Goal: Task Accomplishment & Management: Complete application form

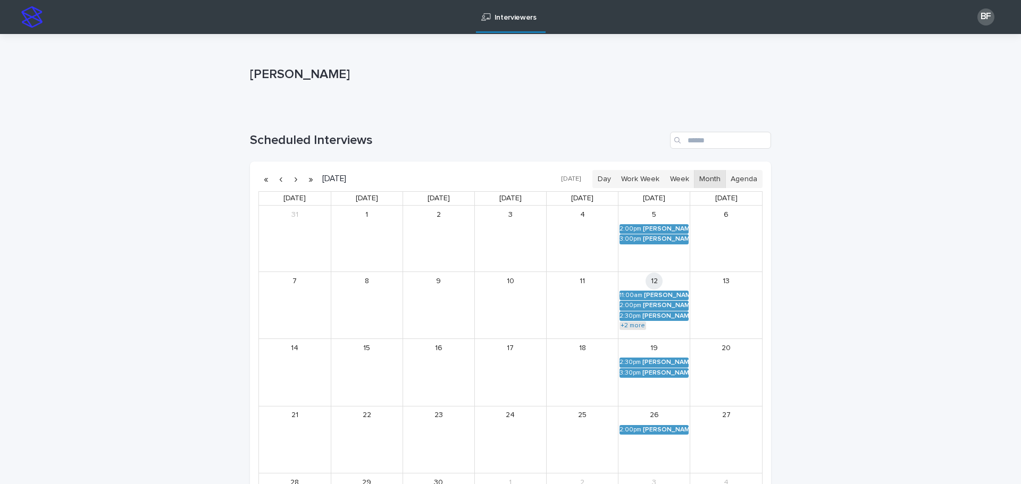
click at [633, 327] on link "+2 more" at bounding box center [632, 326] width 27 height 9
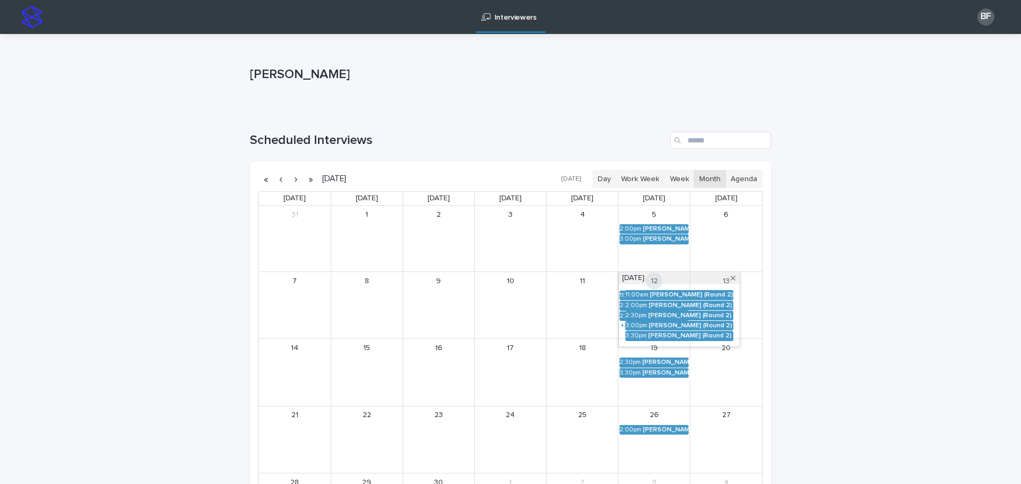
click at [805, 300] on div "Loading... Saving… Loading... Saving… Bryan Fischer Bryan Fischer Sorry, there …" at bounding box center [510, 381] width 1021 height 694
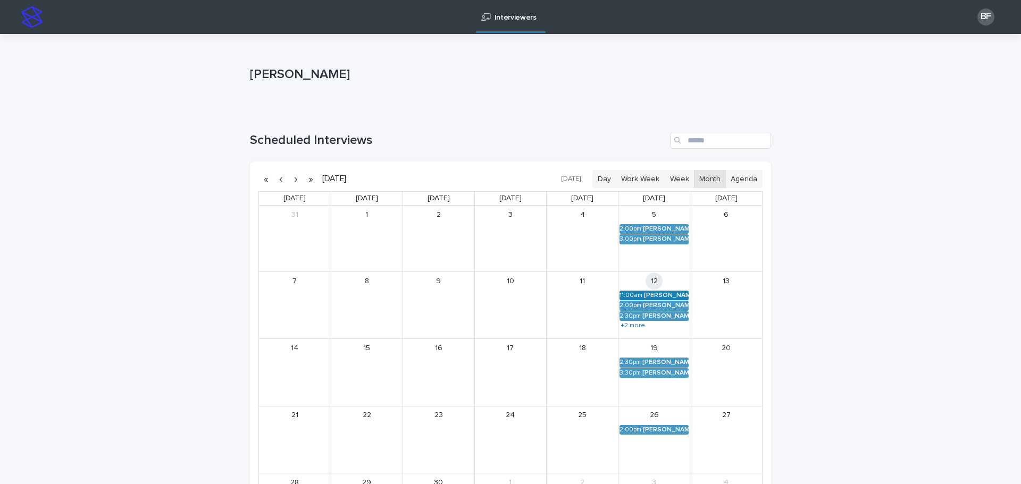
click at [651, 295] on div "Lisa Schuerman (Round 2)" at bounding box center [666, 295] width 45 height 7
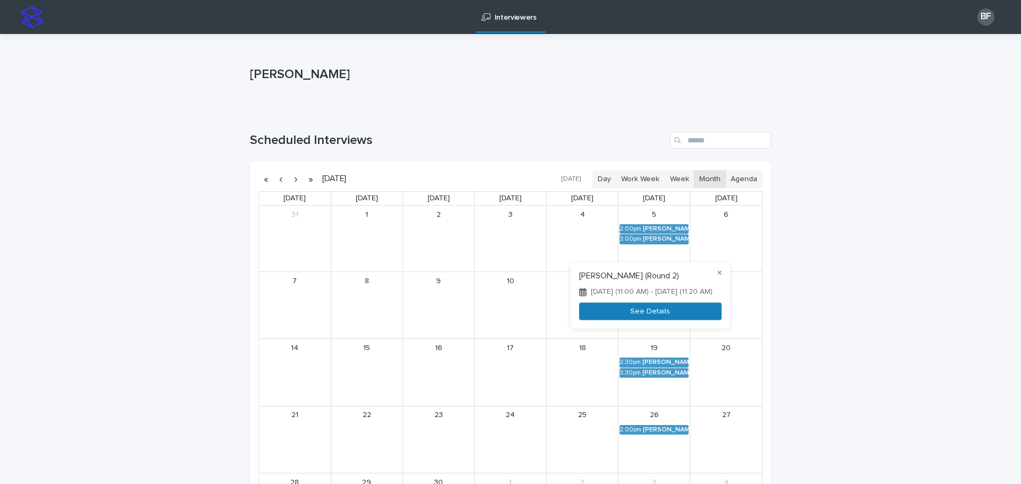
click at [628, 315] on button "See Details" at bounding box center [650, 312] width 142 height 18
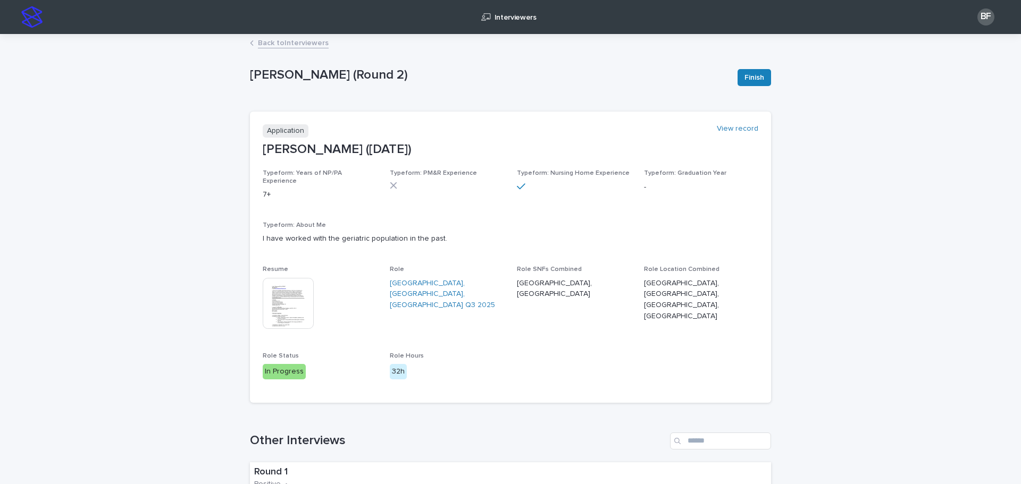
click at [287, 282] on img at bounding box center [288, 303] width 51 height 51
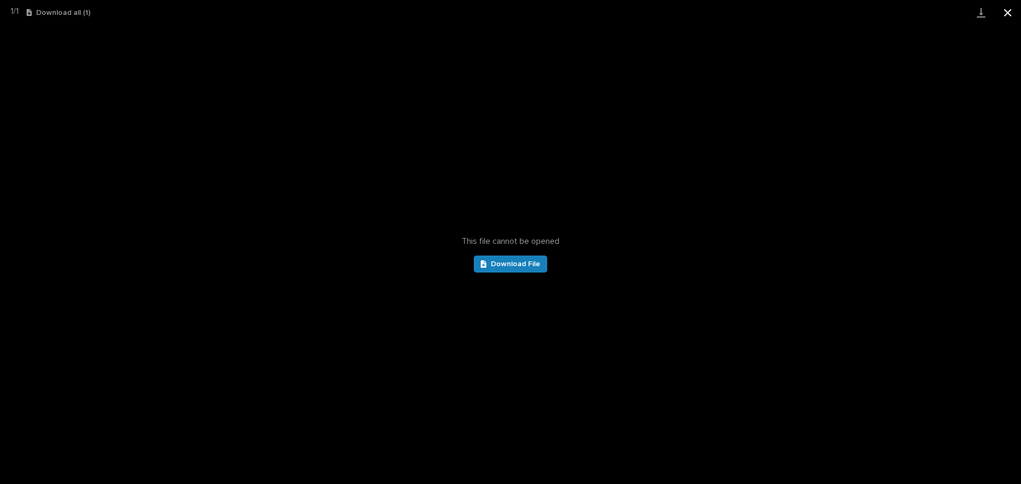
click at [1013, 11] on button "Close gallery" at bounding box center [1007, 12] width 27 height 25
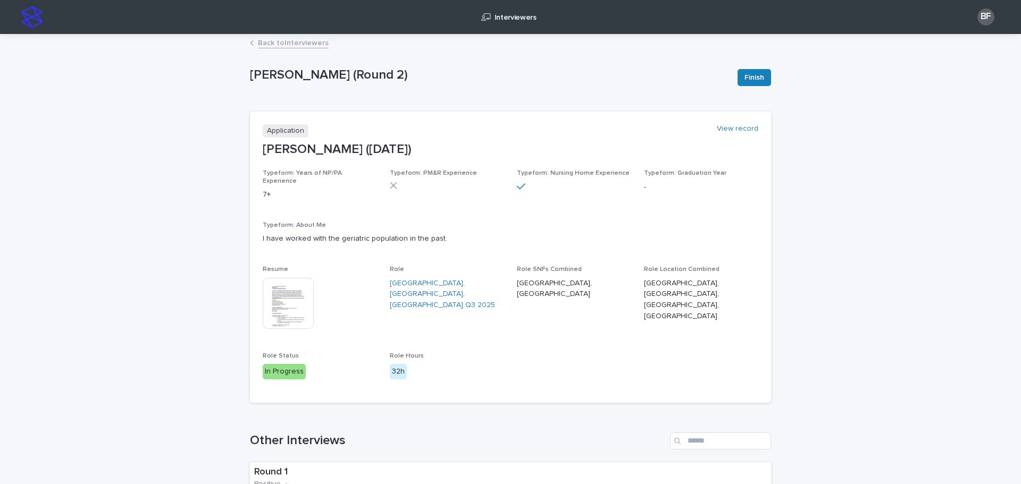
click at [288, 296] on img at bounding box center [288, 303] width 51 height 51
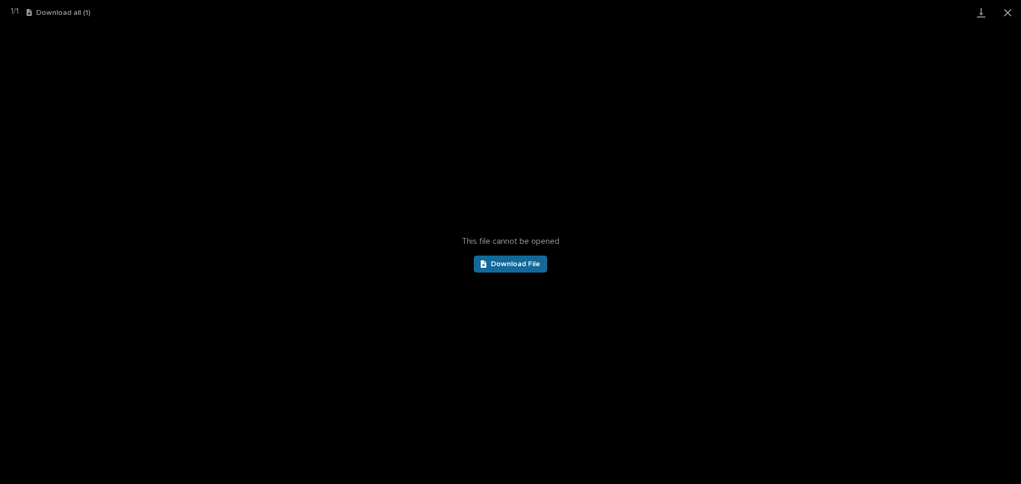
click at [521, 259] on link "Download File" at bounding box center [510, 264] width 73 height 17
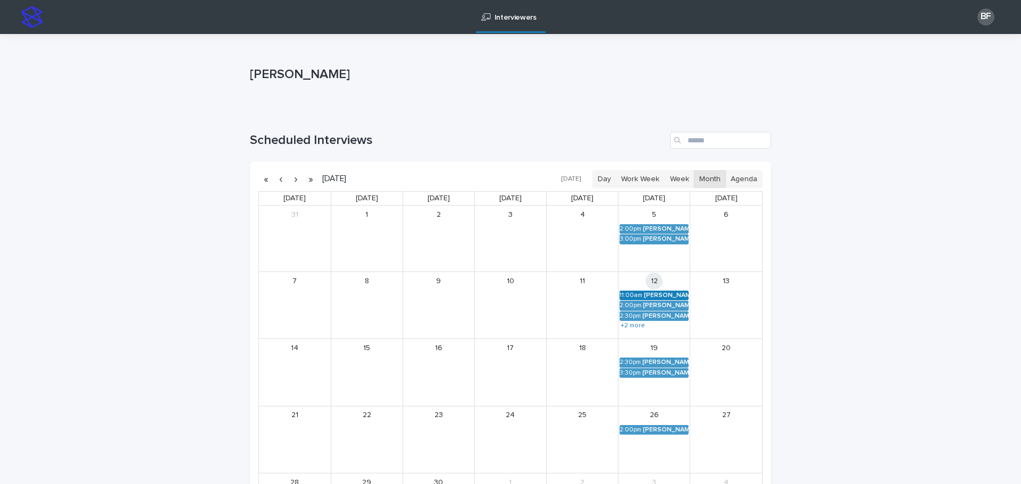
click at [643, 291] on link "11:00am Lisa Schuerman (Round 2)" at bounding box center [653, 296] width 69 height 10
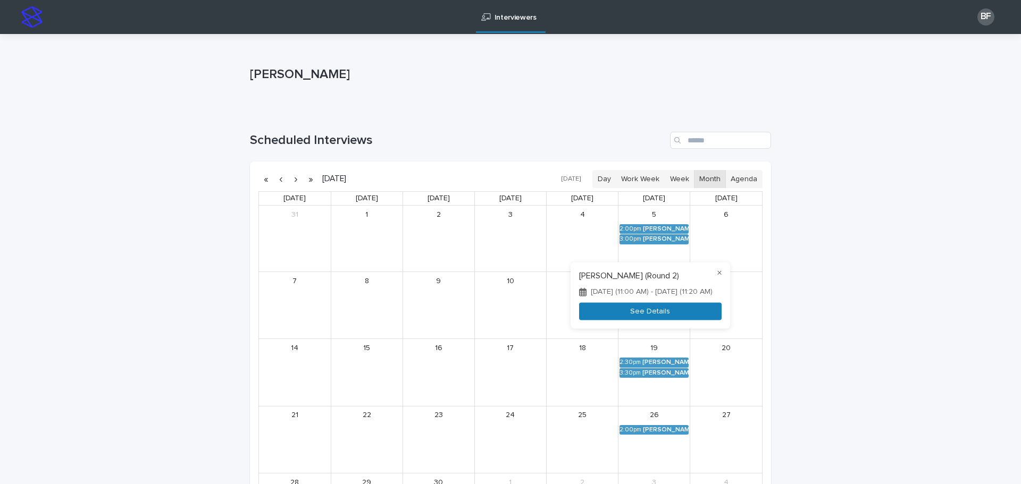
click at [627, 312] on button "See Details" at bounding box center [650, 312] width 142 height 18
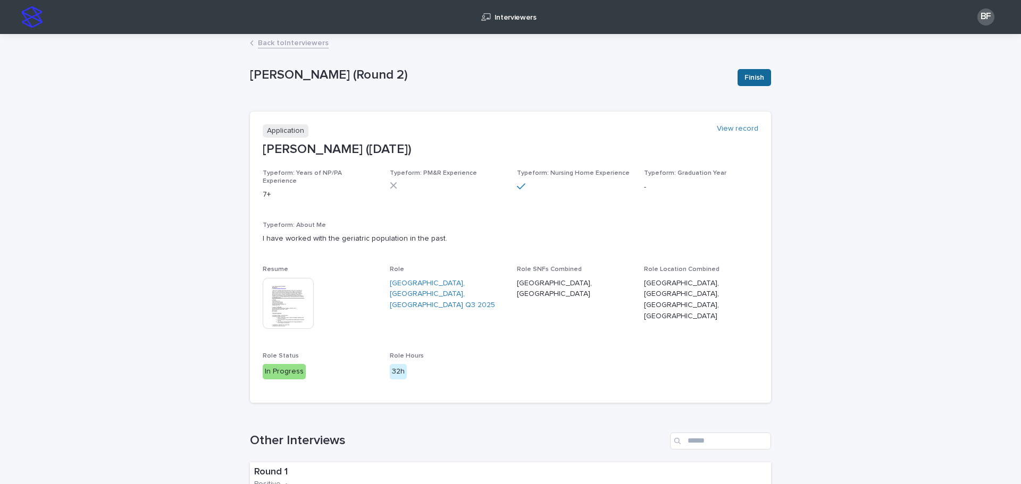
click at [744, 76] on span "Finish" at bounding box center [754, 77] width 20 height 11
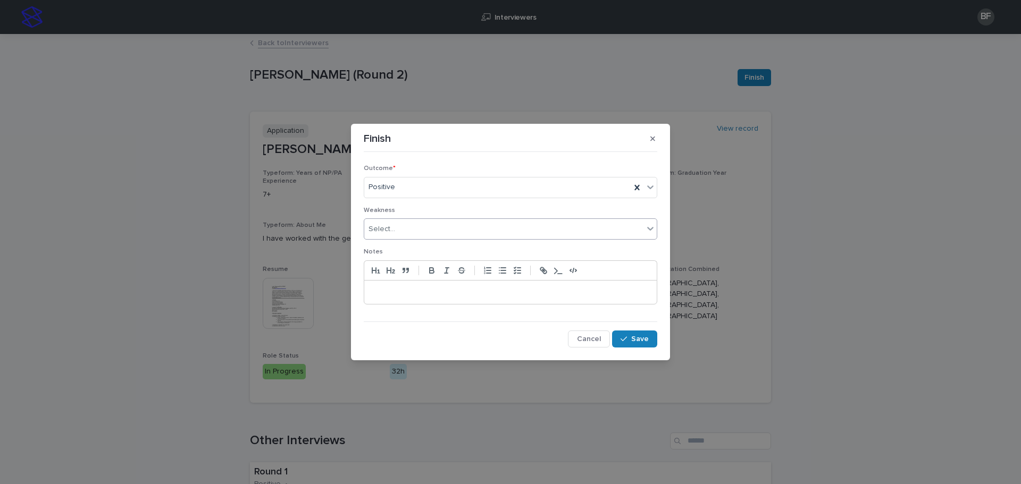
click at [397, 234] on div "Select..." at bounding box center [503, 230] width 279 height 18
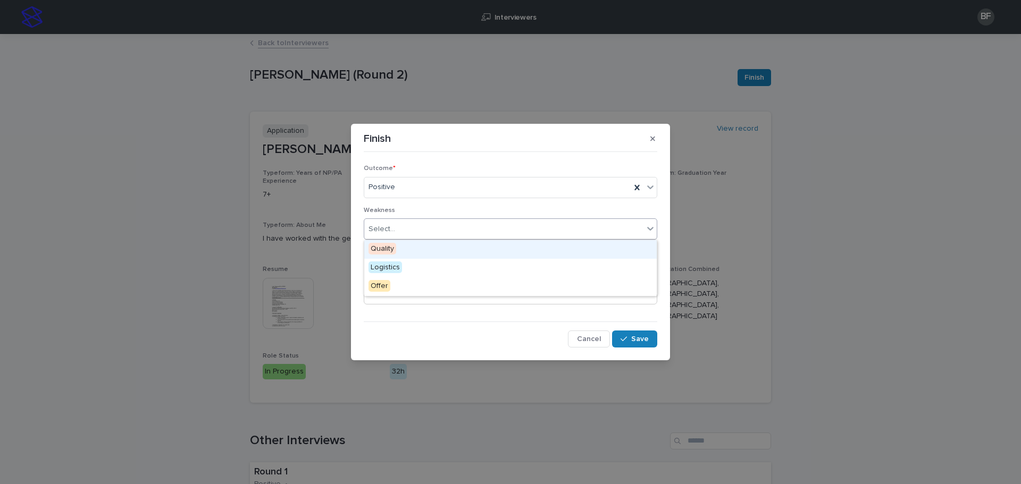
drag, startPoint x: 395, startPoint y: 226, endPoint x: 399, endPoint y: 255, distance: 29.5
click at [396, 226] on input "text" at bounding box center [396, 229] width 1 height 9
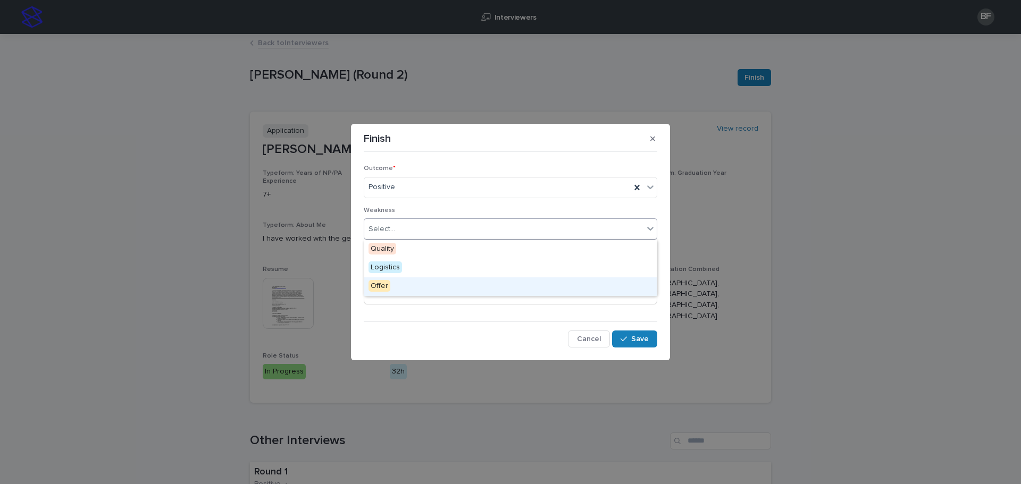
click at [361, 300] on div "Outcome * Positive Weakness option Offer focused, 3 of 3. 3 results available. …" at bounding box center [510, 252] width 299 height 196
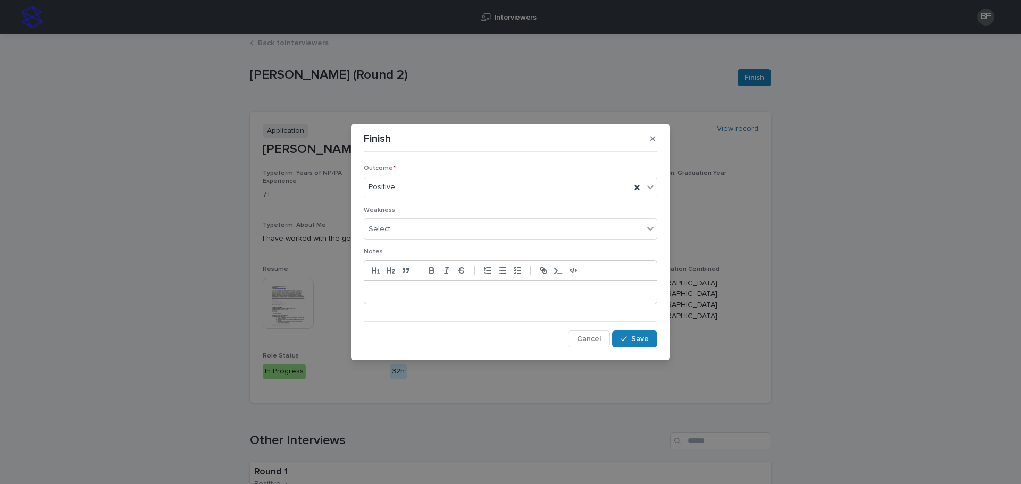
click at [406, 291] on p at bounding box center [510, 292] width 276 height 11
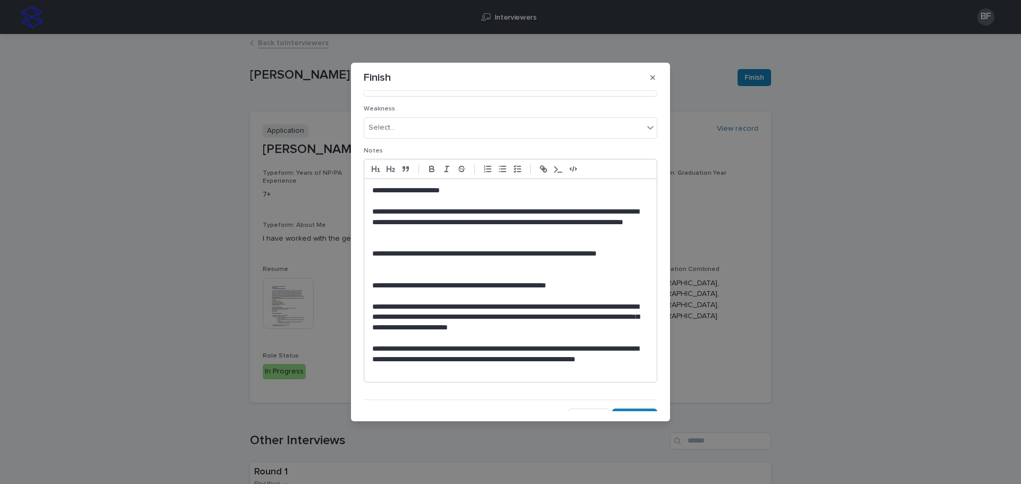
scroll to position [54, 0]
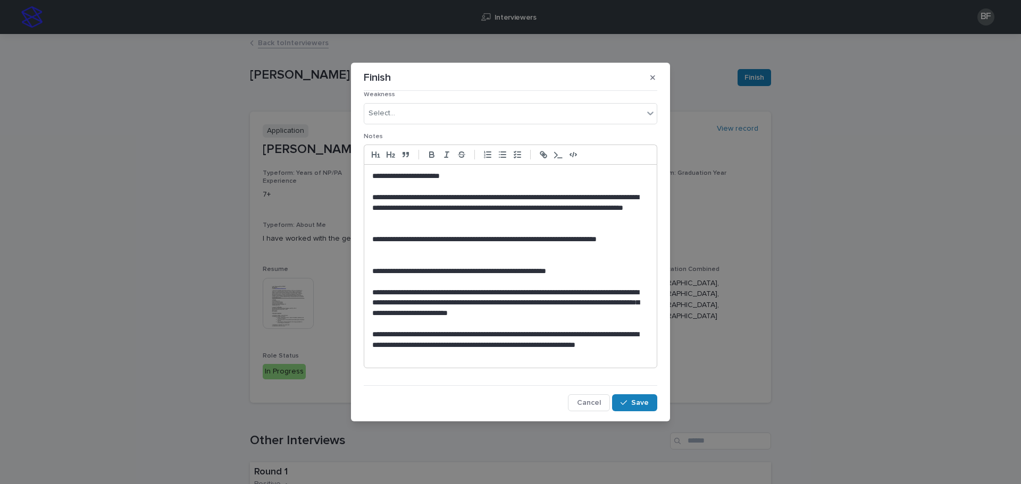
click at [489, 332] on p "**********" at bounding box center [507, 346] width 271 height 32
click at [451, 357] on p "**********" at bounding box center [507, 346] width 271 height 32
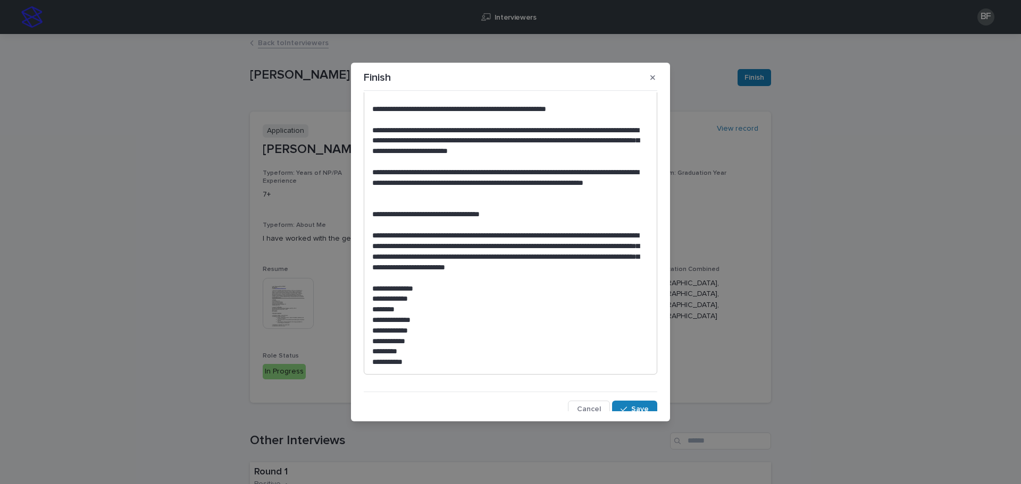
scroll to position [223, 0]
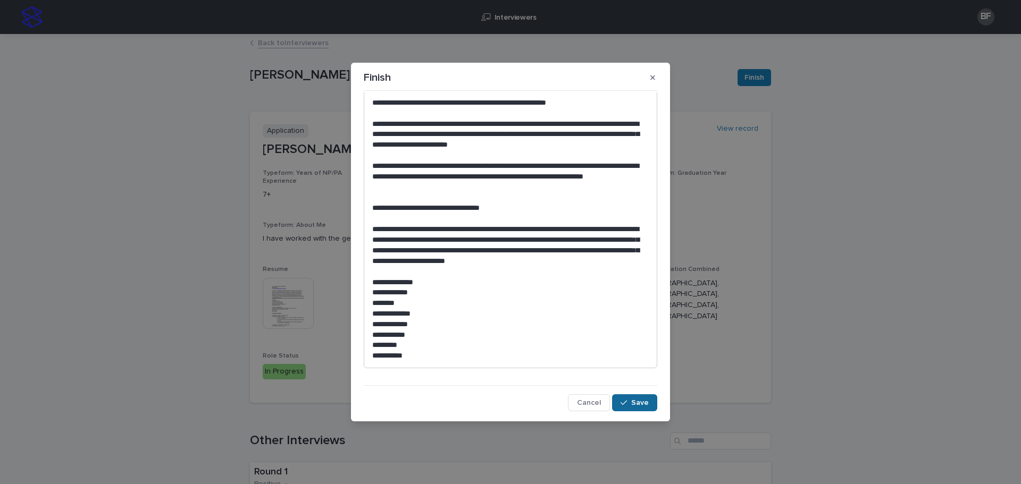
click at [620, 400] on icon "button" at bounding box center [623, 402] width 6 height 7
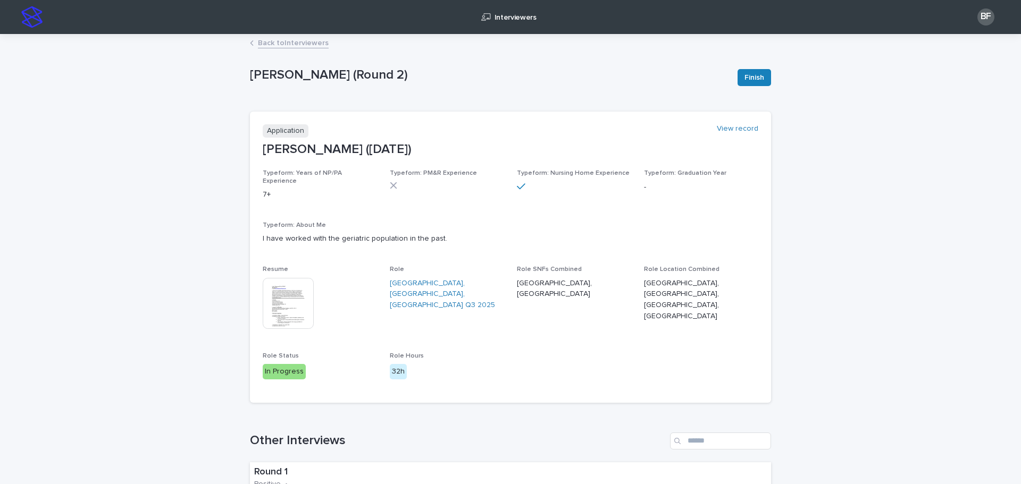
click at [516, 21] on p "Interviewers" at bounding box center [515, 11] width 42 height 22
